Goal: Task Accomplishment & Management: Manage account settings

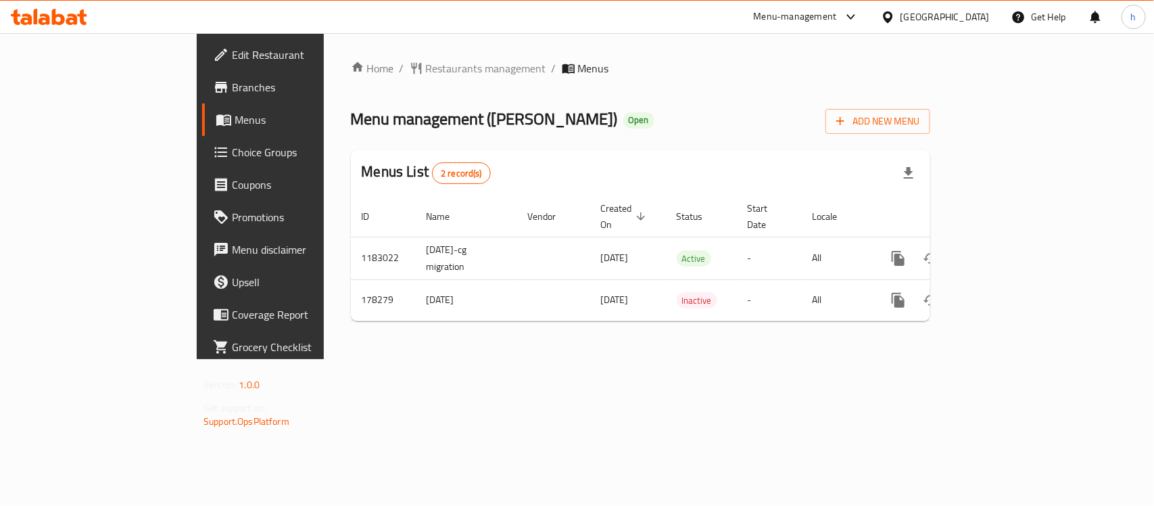
click at [978, 20] on div "[GEOGRAPHIC_DATA]" at bounding box center [945, 16] width 89 height 15
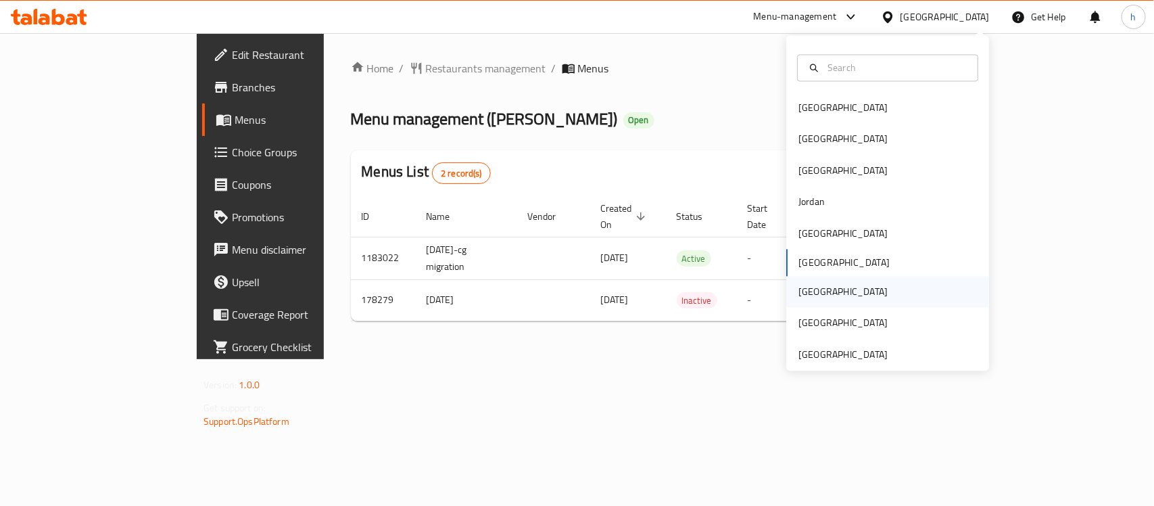
click at [801, 288] on div "[GEOGRAPHIC_DATA]" at bounding box center [843, 292] width 89 height 15
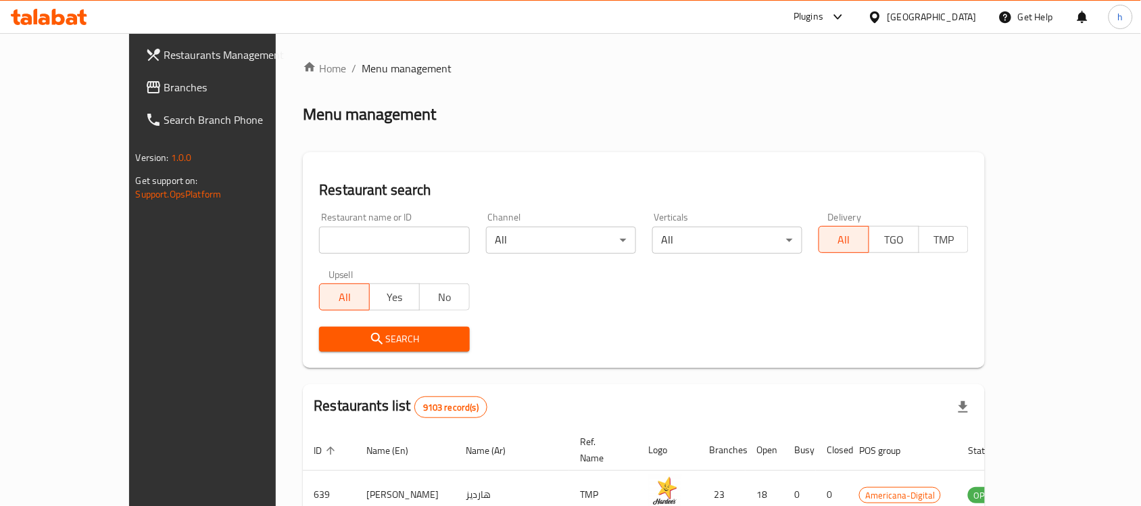
click at [164, 88] on span "Branches" at bounding box center [236, 87] width 145 height 16
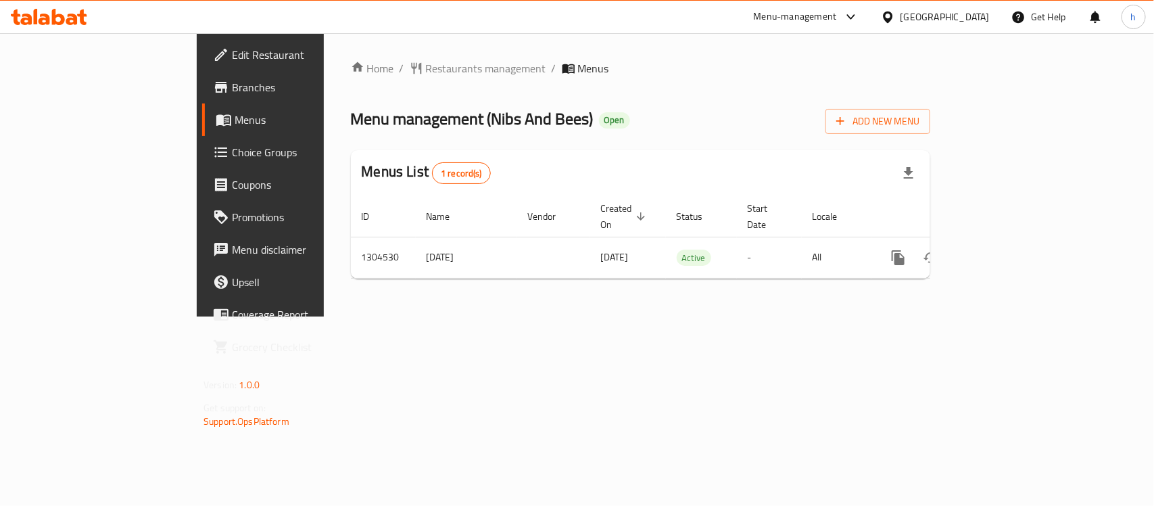
click at [606, 124] on div "Menu management ( Nibs And Bees ) Open Add New Menu" at bounding box center [640, 118] width 579 height 30
click at [426, 62] on span "Restaurants management" at bounding box center [486, 68] width 120 height 16
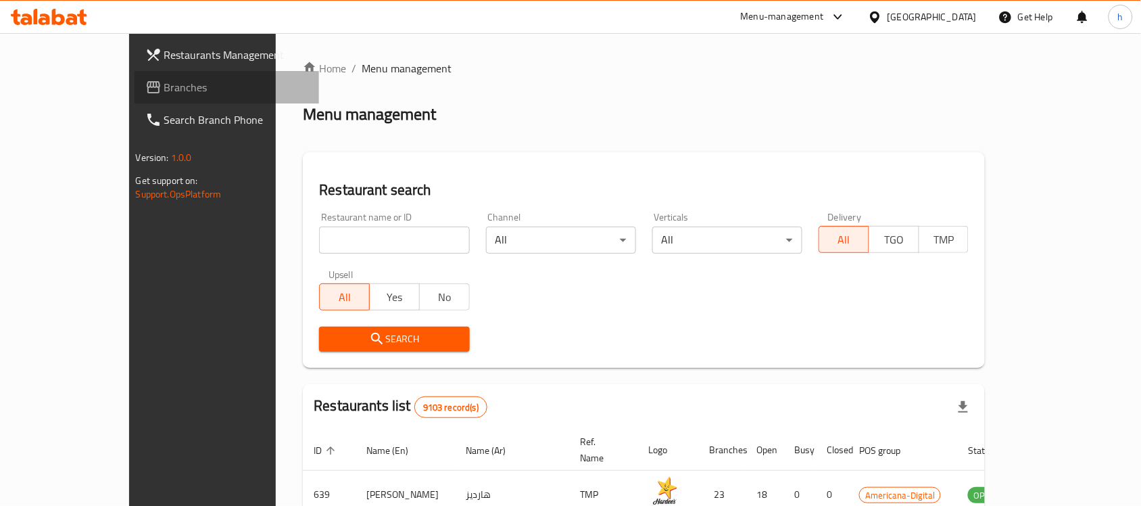
click at [164, 85] on span "Branches" at bounding box center [236, 87] width 145 height 16
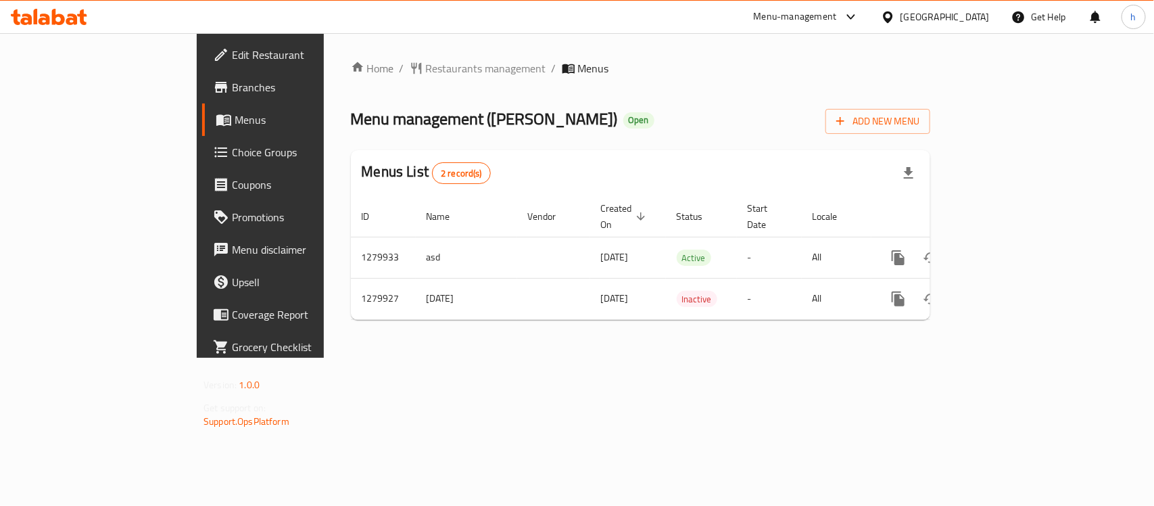
drag, startPoint x: 464, startPoint y: 374, endPoint x: 475, endPoint y: 342, distance: 33.6
click at [470, 358] on div "Home / Restaurants management / Menus Menu management ( [PERSON_NAME] ) Open Ad…" at bounding box center [641, 195] width 634 height 325
click at [617, 93] on div "Home / Restaurants management / Menus Menu management ( [PERSON_NAME] ) Open Ad…" at bounding box center [640, 195] width 579 height 270
